Goal: Task Accomplishment & Management: Complete application form

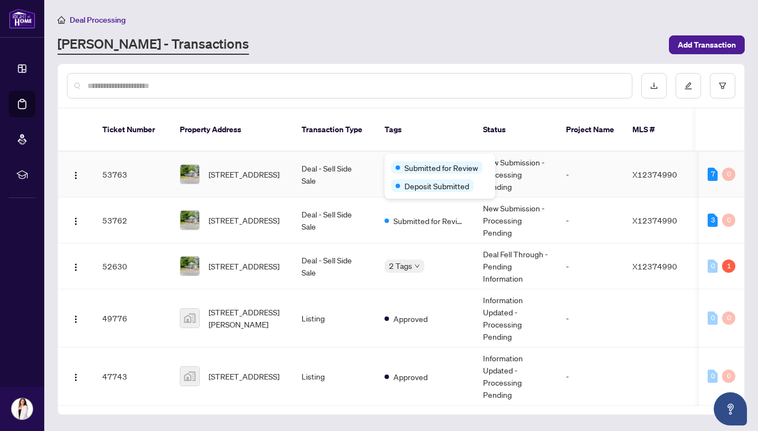
click at [399, 161] on div "Submitted for Review" at bounding box center [439, 167] width 97 height 13
click at [346, 247] on td "Deal - Sell Side Sale" at bounding box center [334, 267] width 83 height 46
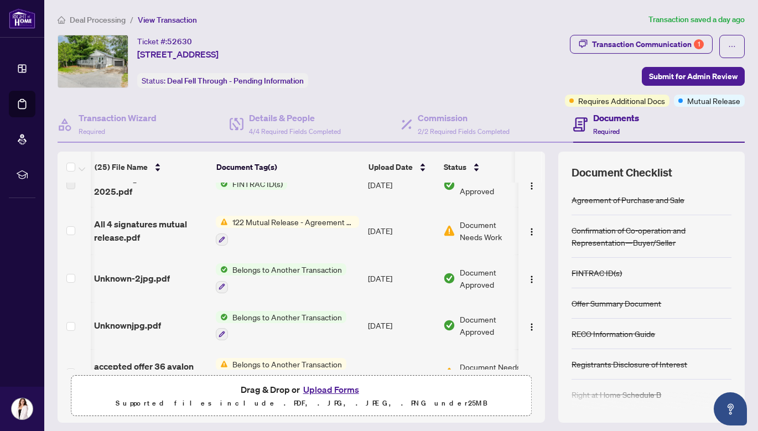
scroll to position [0, 1]
click at [528, 230] on img "button" at bounding box center [532, 232] width 9 height 9
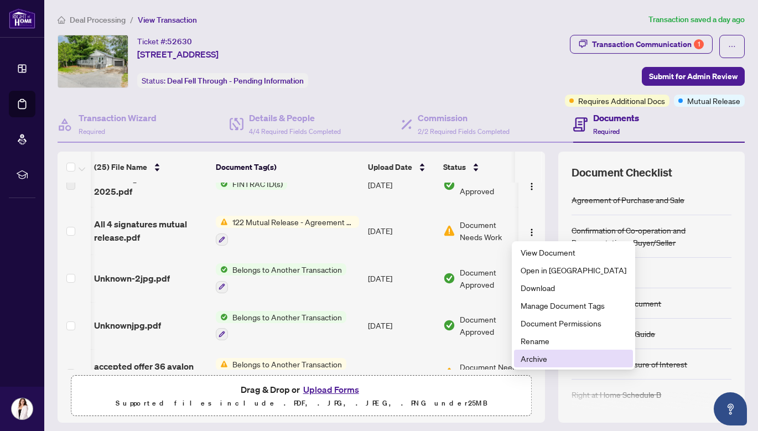
click at [523, 360] on span "Archive" at bounding box center [574, 359] width 106 height 12
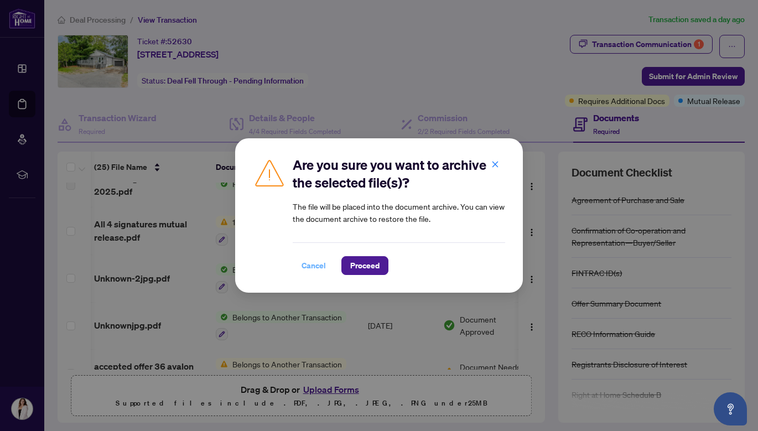
click at [317, 265] on span "Cancel" at bounding box center [314, 266] width 24 height 18
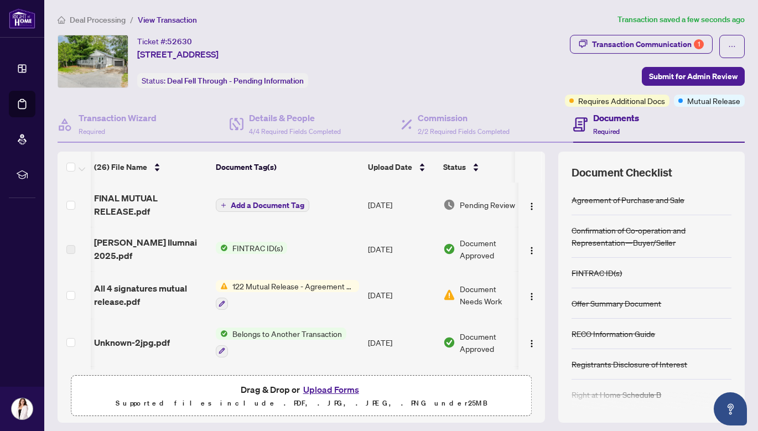
click at [266, 202] on span "Add a Document Tag" at bounding box center [268, 206] width 74 height 8
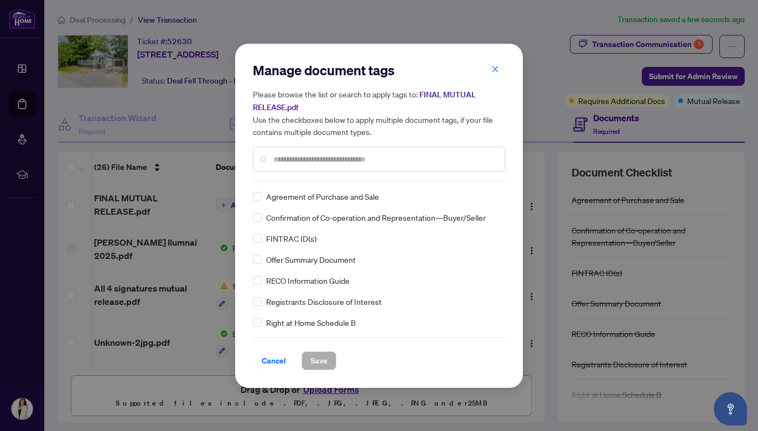
click at [286, 178] on div "Manage document tags Please browse the list or search to apply tags to: FINAL M…" at bounding box center [379, 121] width 252 height 120
click at [293, 159] on input "text" at bounding box center [384, 159] width 223 height 12
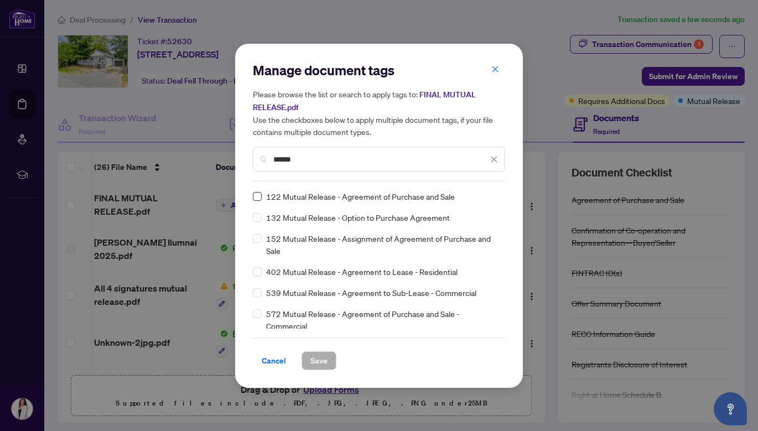
type input "******"
click at [260, 194] on span at bounding box center [257, 196] width 9 height 9
click at [314, 355] on span "Save" at bounding box center [319, 361] width 17 height 18
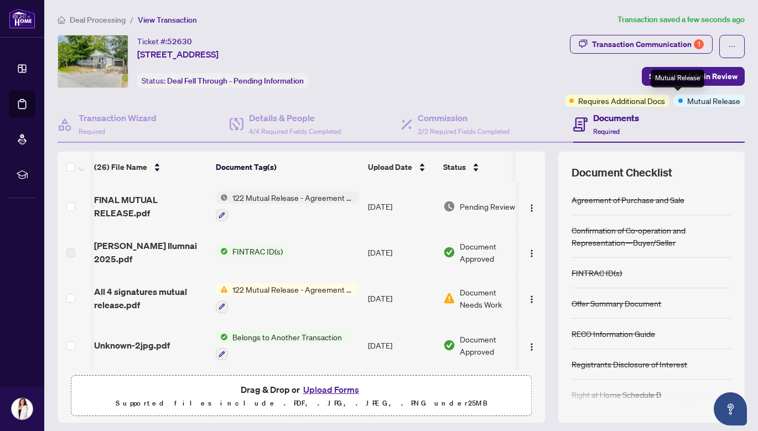
click at [688, 103] on span "Mutual Release" at bounding box center [714, 101] width 53 height 12
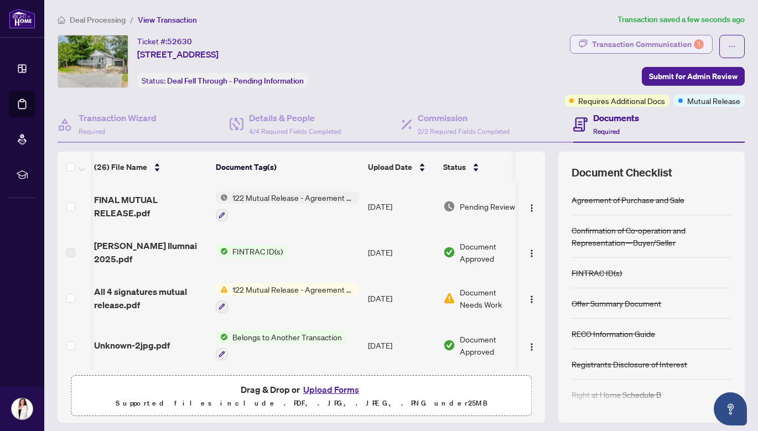
click at [618, 46] on div "Transaction Communication 1" at bounding box center [648, 44] width 112 height 18
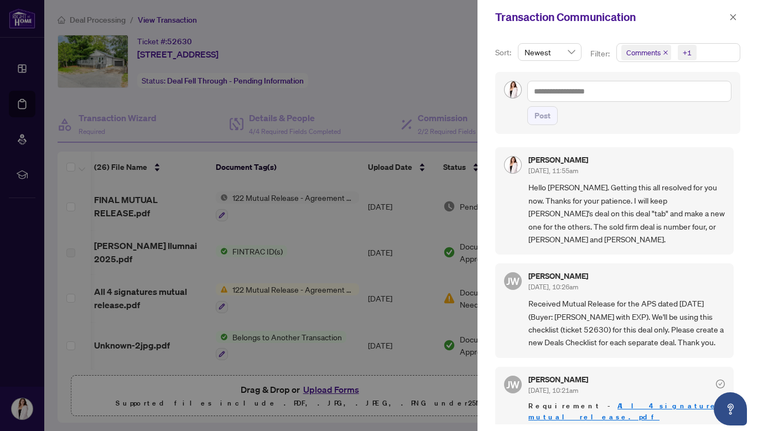
scroll to position [0, 0]
click at [458, 34] on div at bounding box center [379, 215] width 758 height 431
click at [733, 17] on icon "close" at bounding box center [734, 17] width 6 height 6
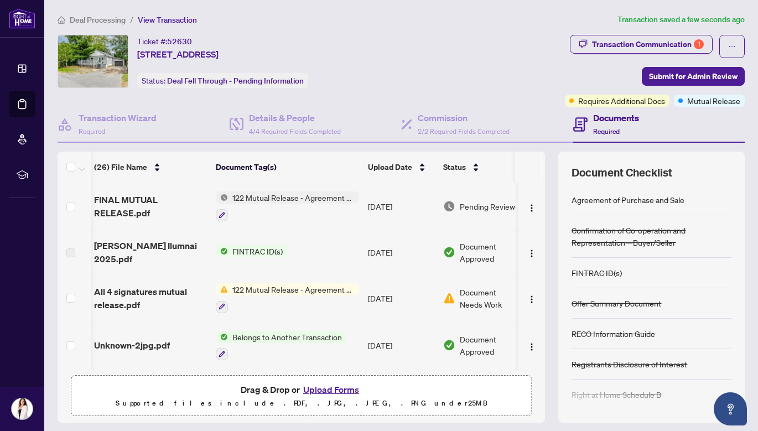
click at [86, 17] on span "Deal Processing" at bounding box center [98, 20] width 56 height 10
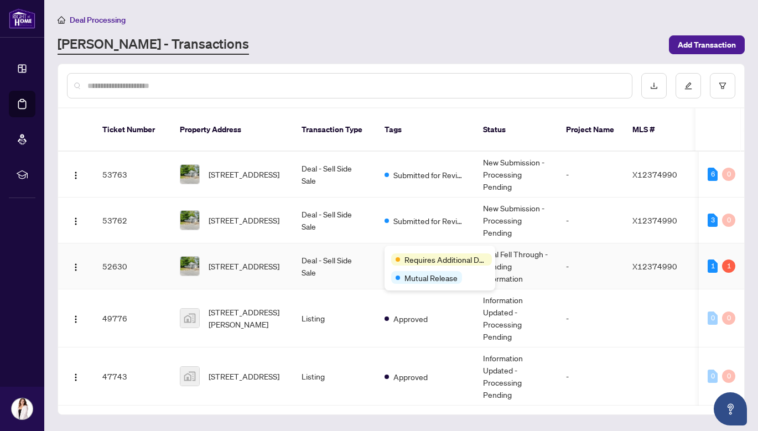
click at [431, 259] on span "Requires Additional Docs" at bounding box center [446, 260] width 83 height 12
click at [576, 252] on td "-" at bounding box center [590, 267] width 66 height 46
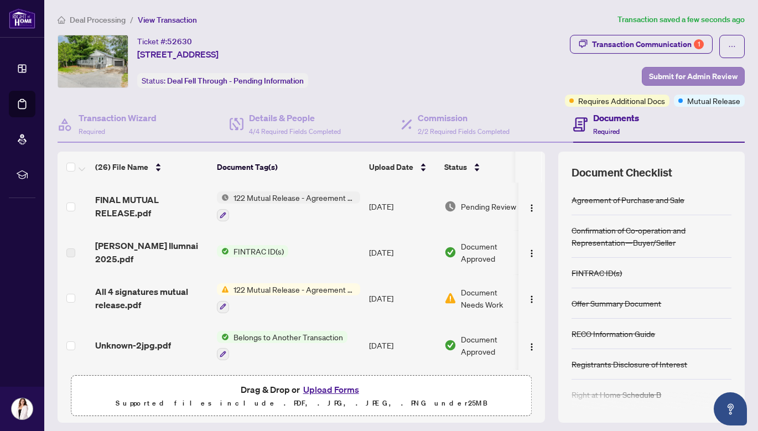
click at [649, 76] on span "Submit for Admin Review" at bounding box center [693, 77] width 89 height 18
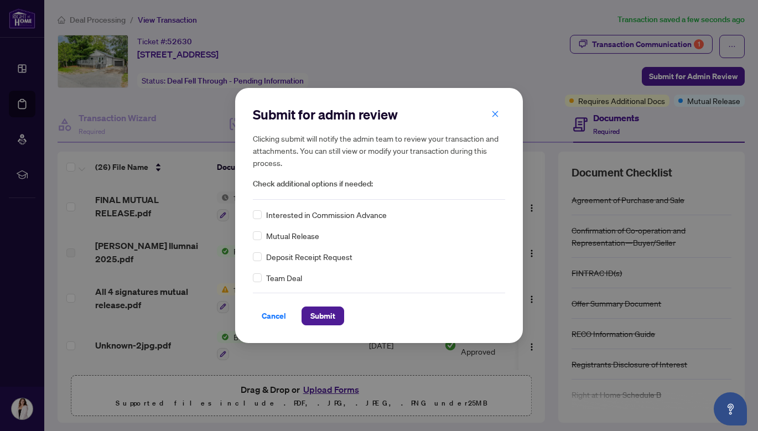
click at [270, 236] on span "Mutual Release" at bounding box center [292, 236] width 53 height 12
click at [330, 316] on span "Submit" at bounding box center [323, 316] width 25 height 18
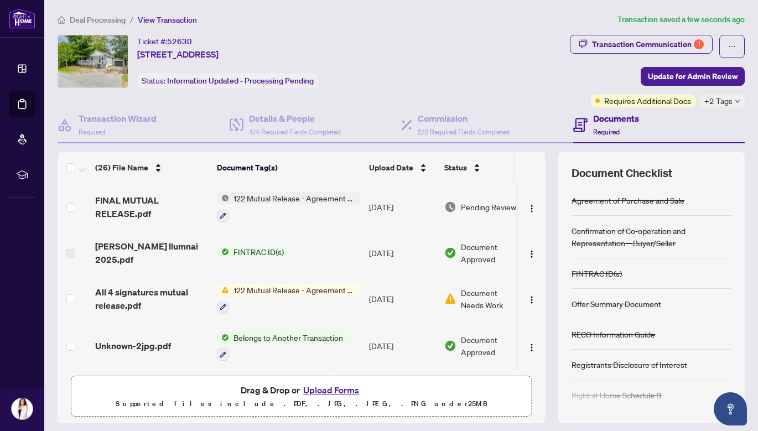
click at [639, 41] on div "Your deal has been submitted! Here’s what happens next: You’ll get email update…" at bounding box center [379, 215] width 758 height 431
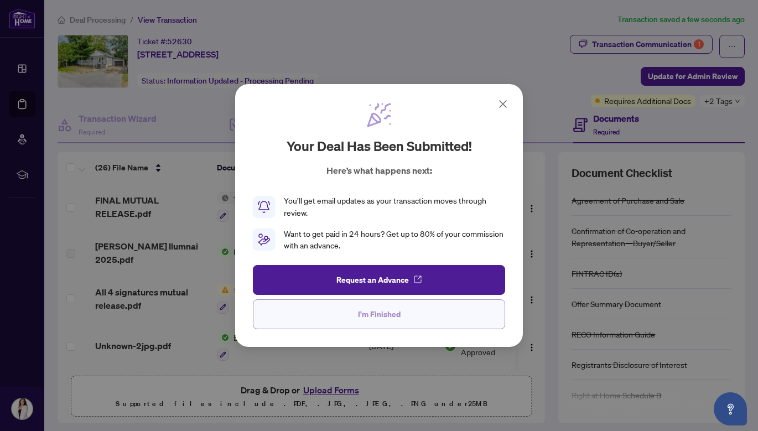
click at [443, 324] on button "I'm Finished" at bounding box center [379, 314] width 252 height 30
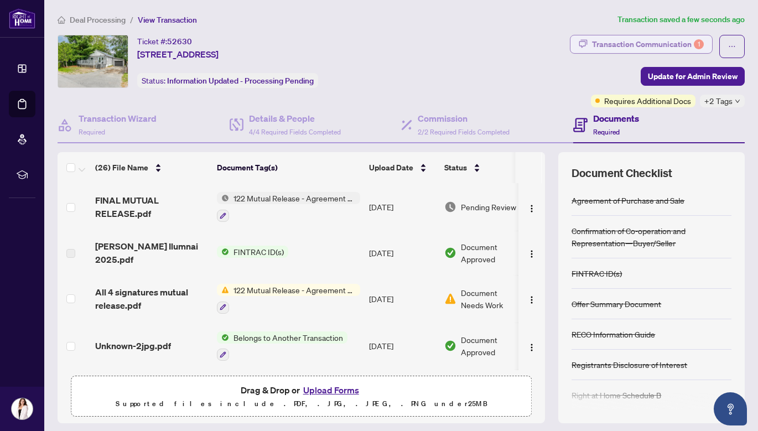
click at [579, 41] on icon "button" at bounding box center [583, 43] width 9 height 9
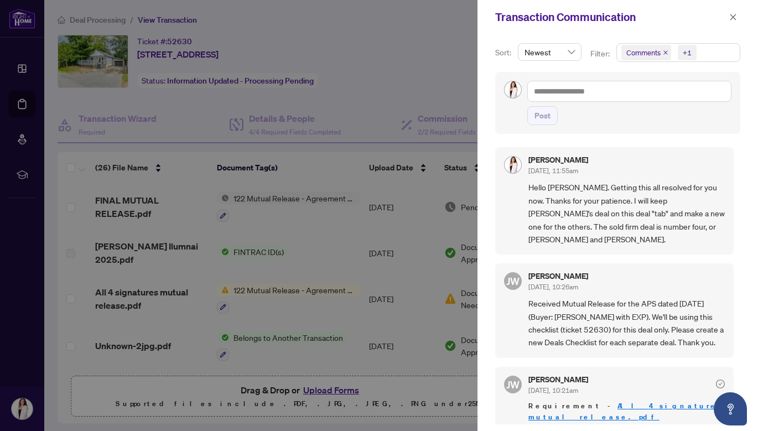
click at [684, 51] on div "+1" at bounding box center [687, 52] width 9 height 11
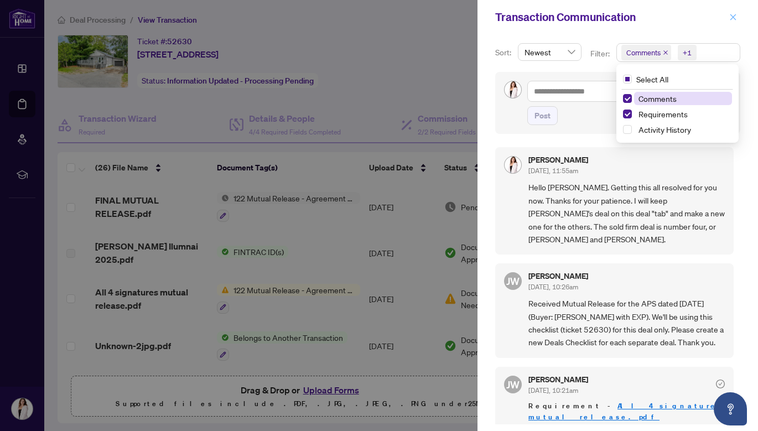
click at [732, 13] on icon "close" at bounding box center [734, 17] width 8 height 8
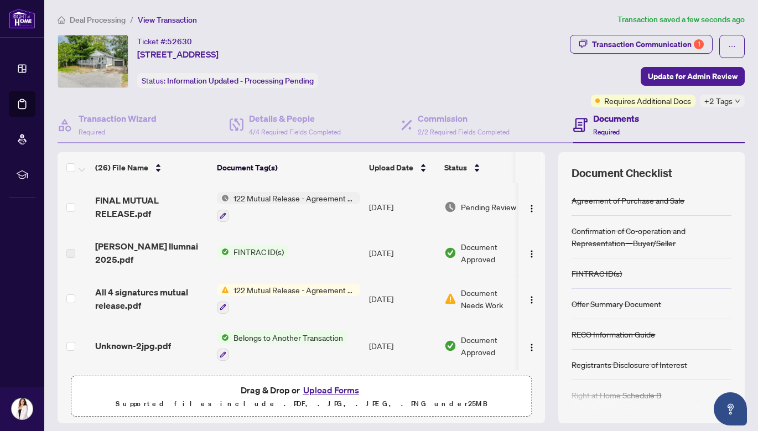
click at [83, 20] on span "Deal Processing" at bounding box center [98, 20] width 56 height 10
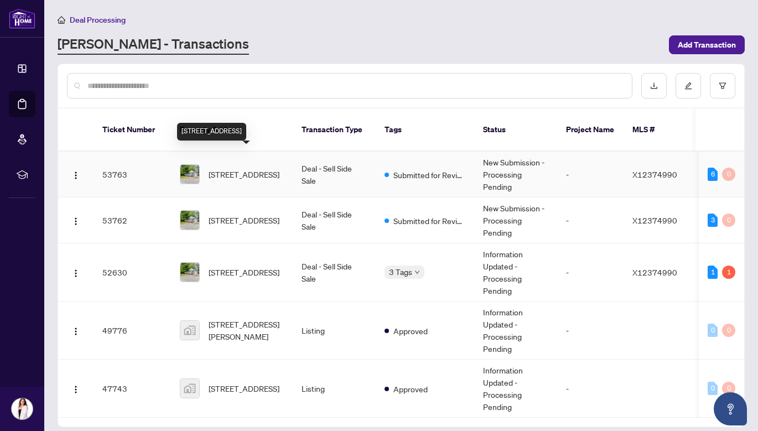
scroll to position [2, 0]
click at [315, 169] on td "Deal - Sell Side Sale" at bounding box center [334, 175] width 83 height 46
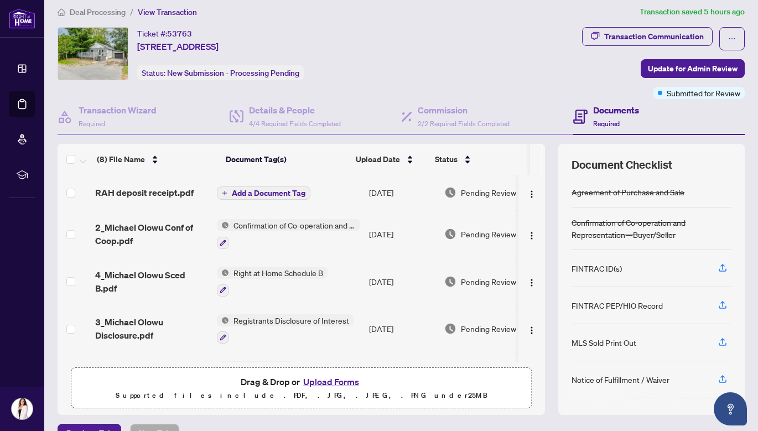
scroll to position [9, 0]
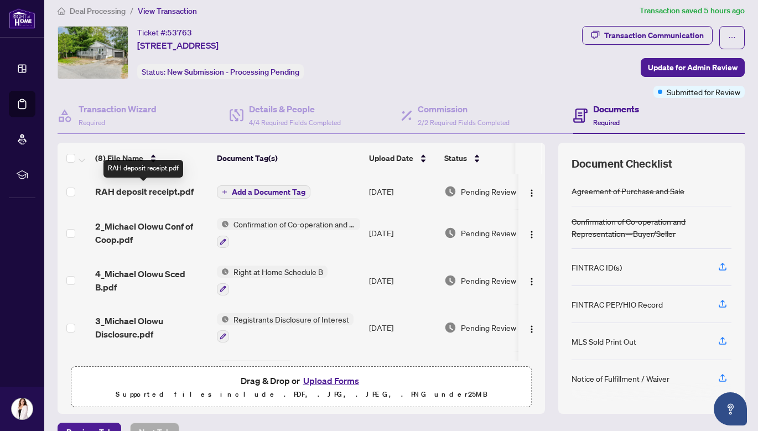
click at [157, 192] on span "RAH deposit receipt.pdf" at bounding box center [144, 191] width 99 height 13
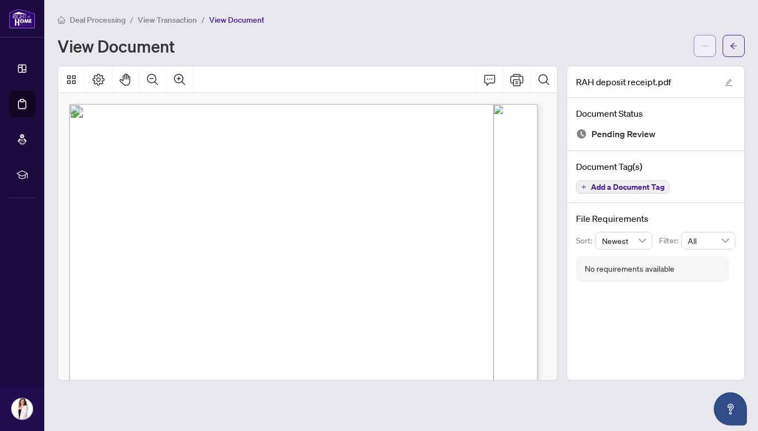
click at [705, 50] on span "button" at bounding box center [705, 46] width 8 height 18
click at [655, 76] on li "Download" at bounding box center [665, 70] width 97 height 18
